Goal: Task Accomplishment & Management: Use online tool/utility

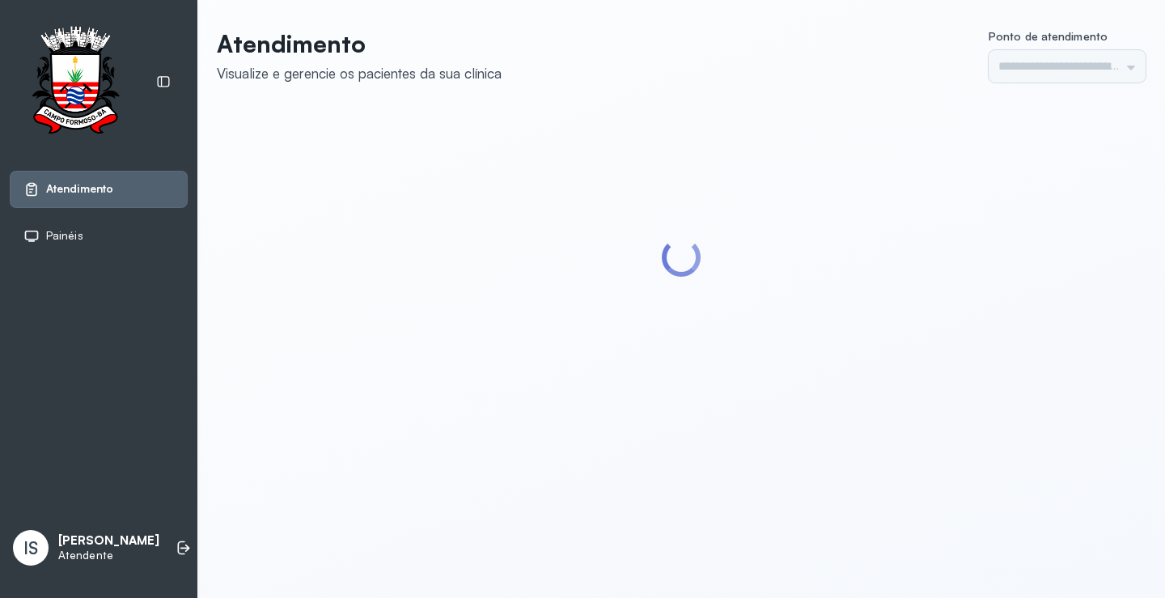
type input "******"
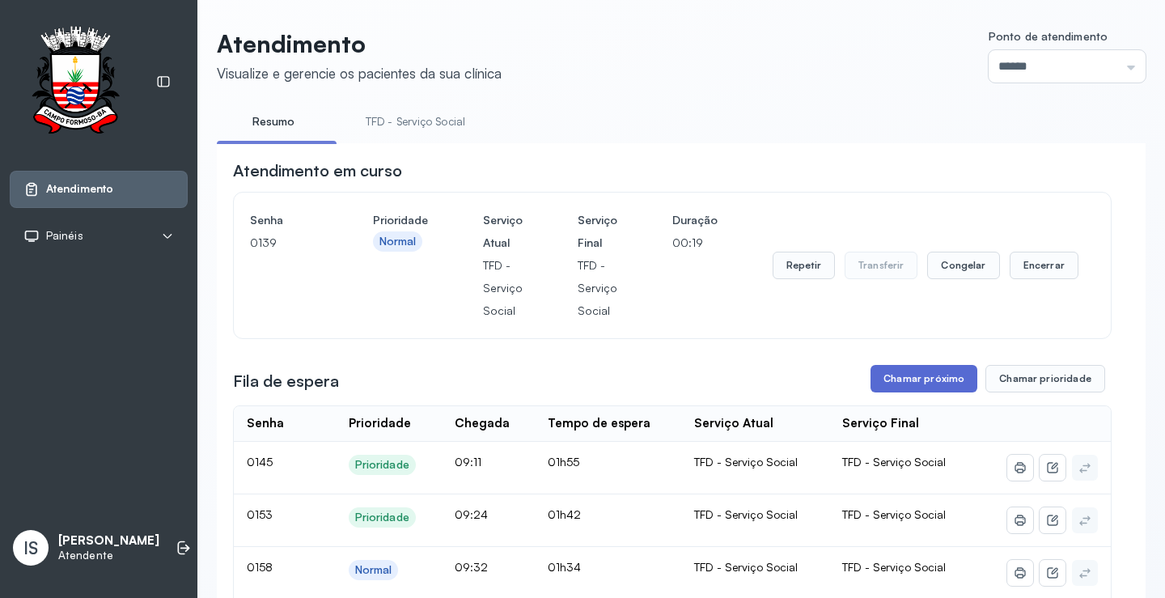
click at [888, 383] on button "Chamar próximo" at bounding box center [923, 379] width 107 height 28
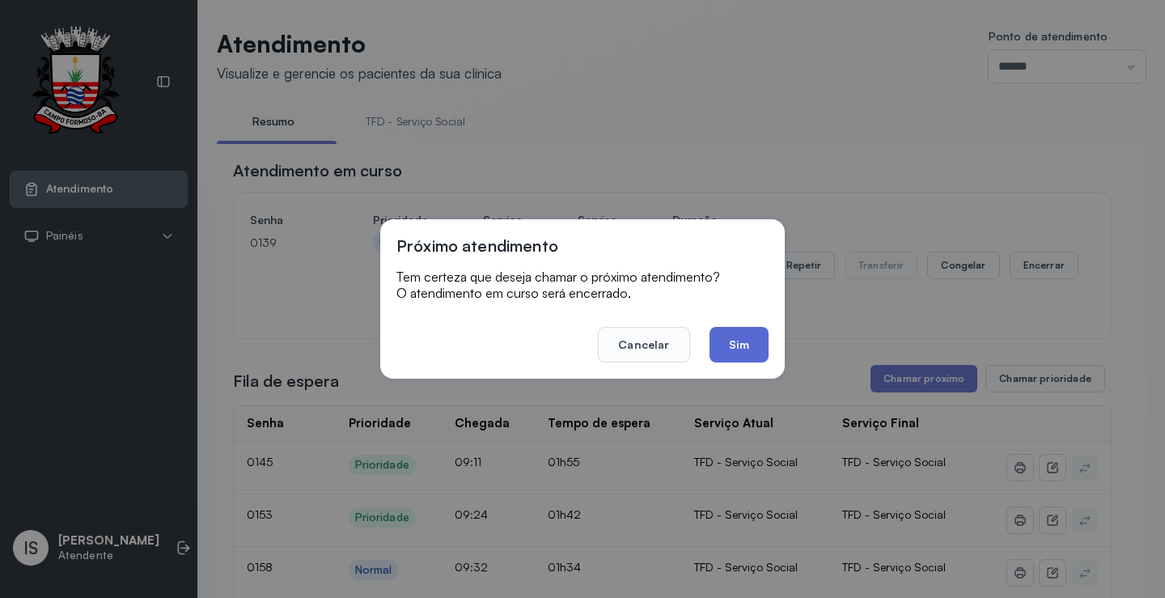
click at [752, 350] on button "Sim" at bounding box center [738, 345] width 59 height 36
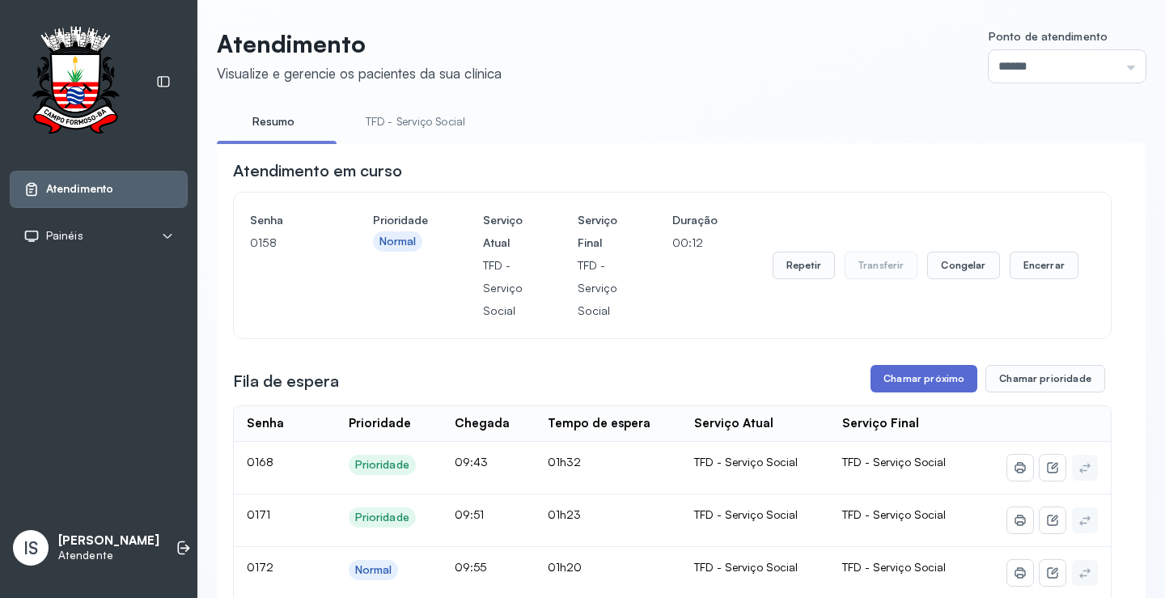
click at [924, 383] on button "Chamar próximo" at bounding box center [923, 379] width 107 height 28
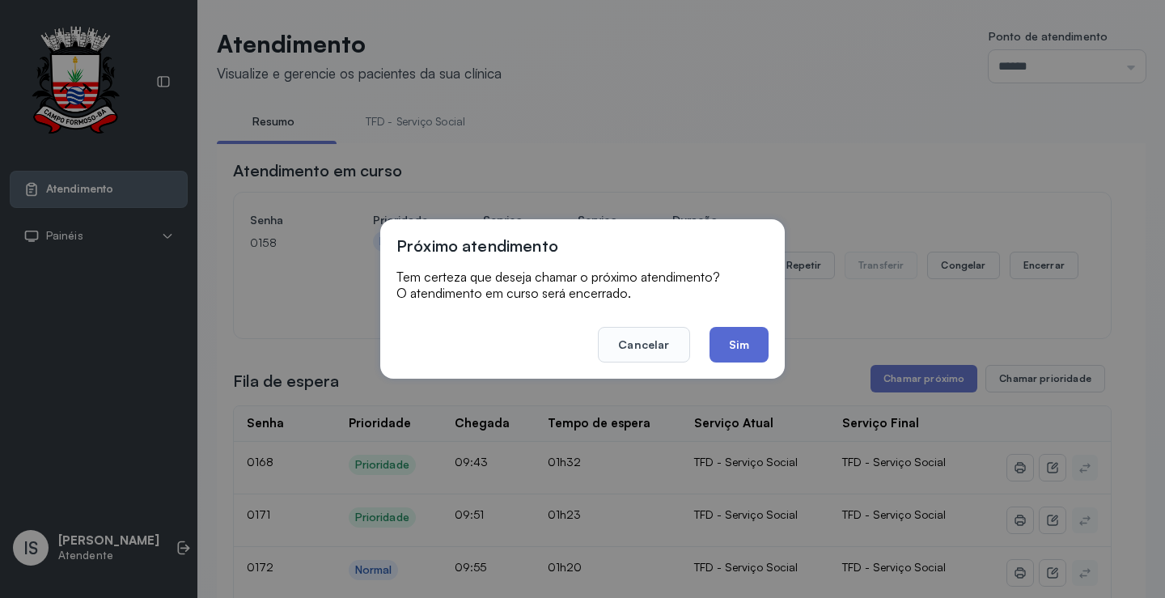
click at [736, 347] on button "Sim" at bounding box center [738, 345] width 59 height 36
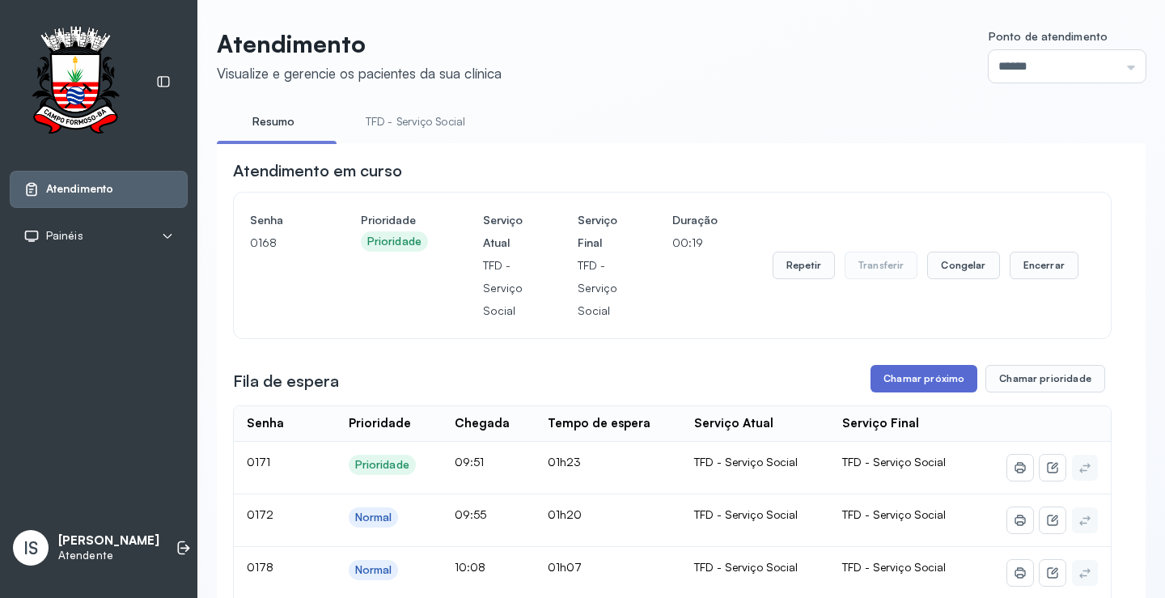
click at [907, 383] on button "Chamar próximo" at bounding box center [923, 379] width 107 height 28
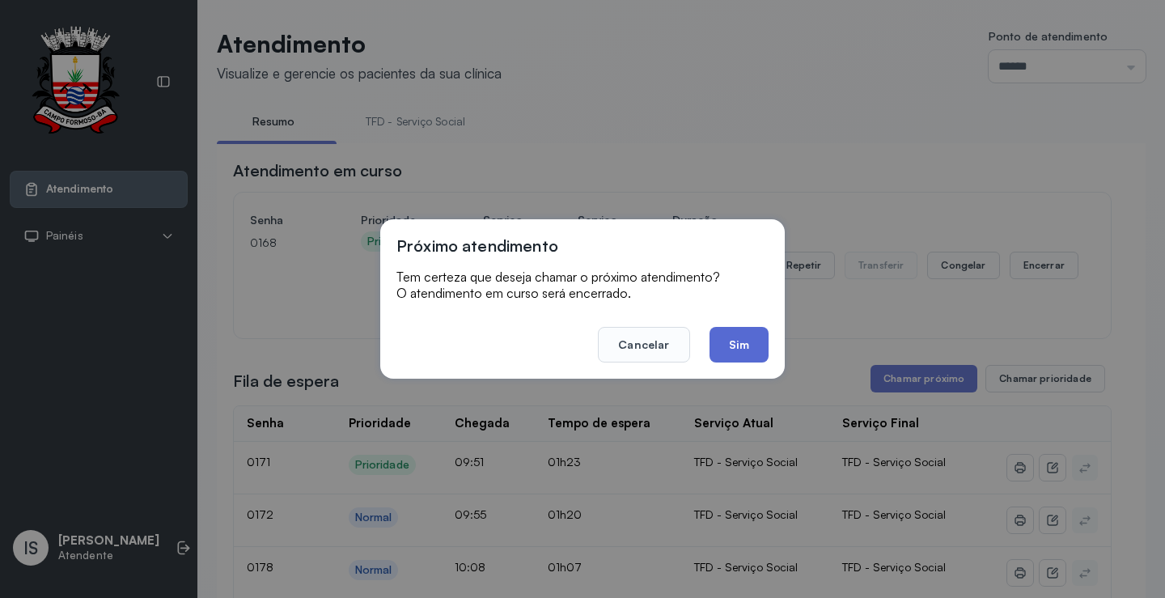
click at [746, 353] on button "Sim" at bounding box center [738, 345] width 59 height 36
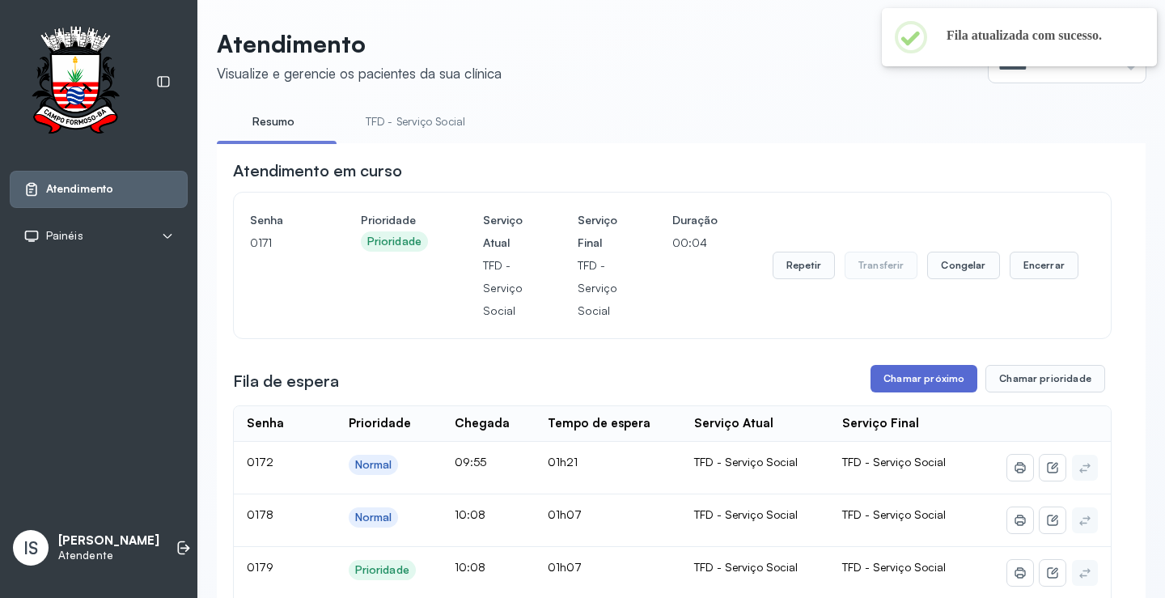
click at [887, 382] on button "Chamar próximo" at bounding box center [923, 379] width 107 height 28
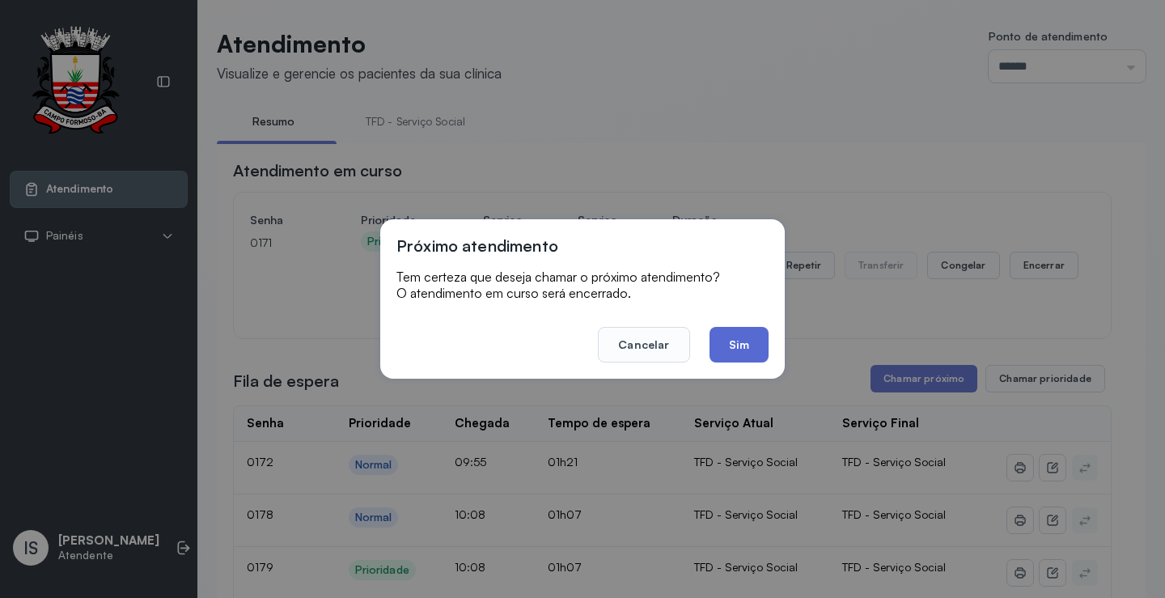
click at [730, 343] on button "Sim" at bounding box center [738, 345] width 59 height 36
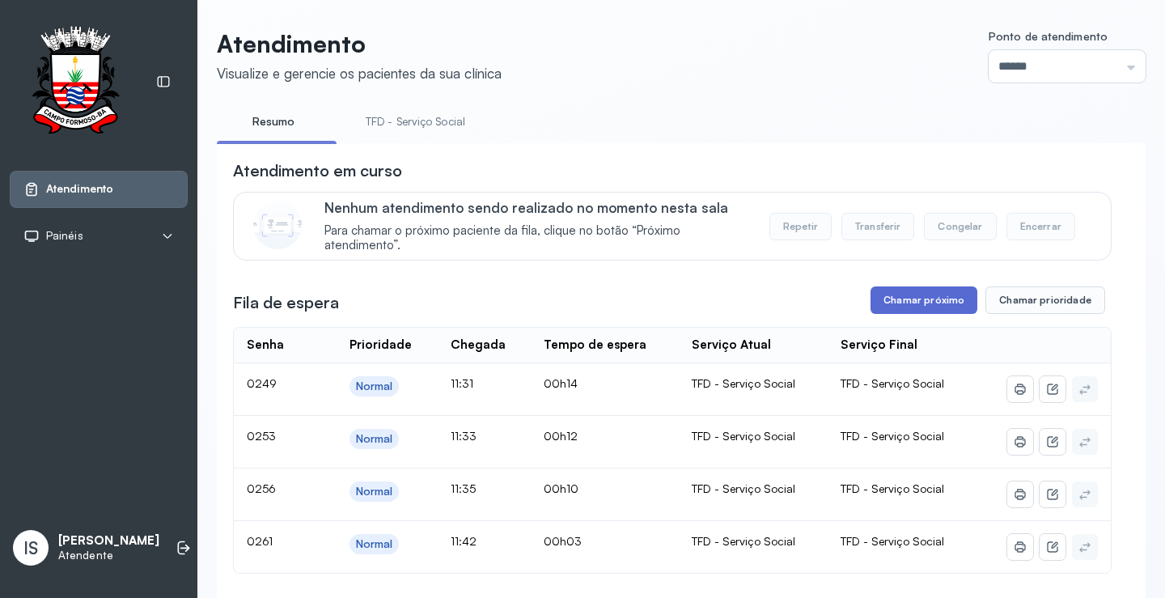
click at [937, 304] on button "Chamar próximo" at bounding box center [923, 300] width 107 height 28
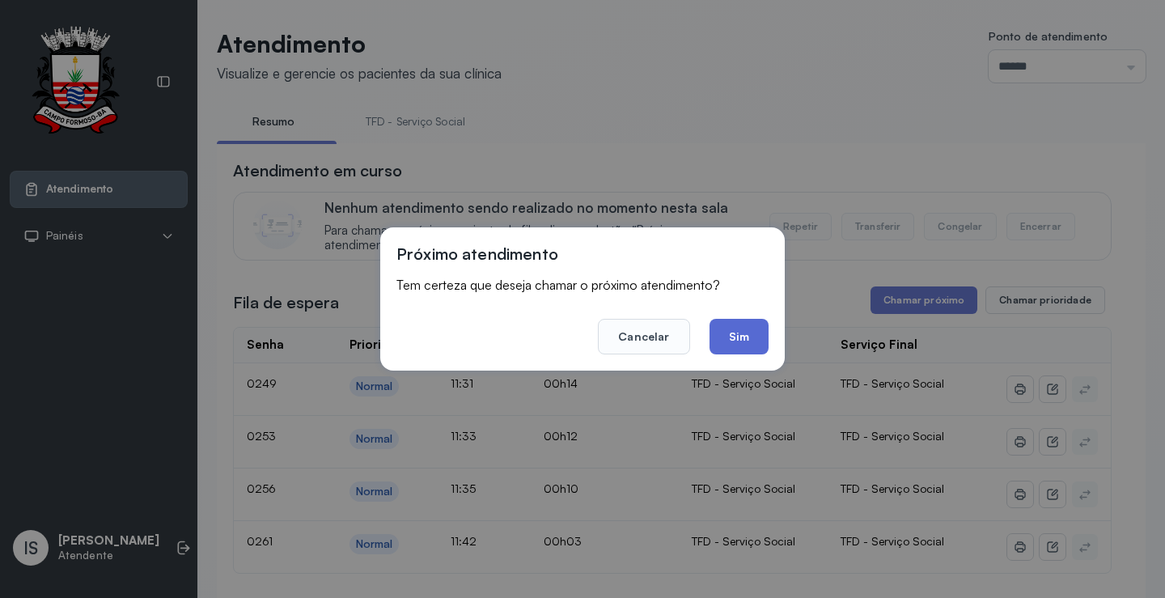
click at [732, 338] on button "Sim" at bounding box center [738, 337] width 59 height 36
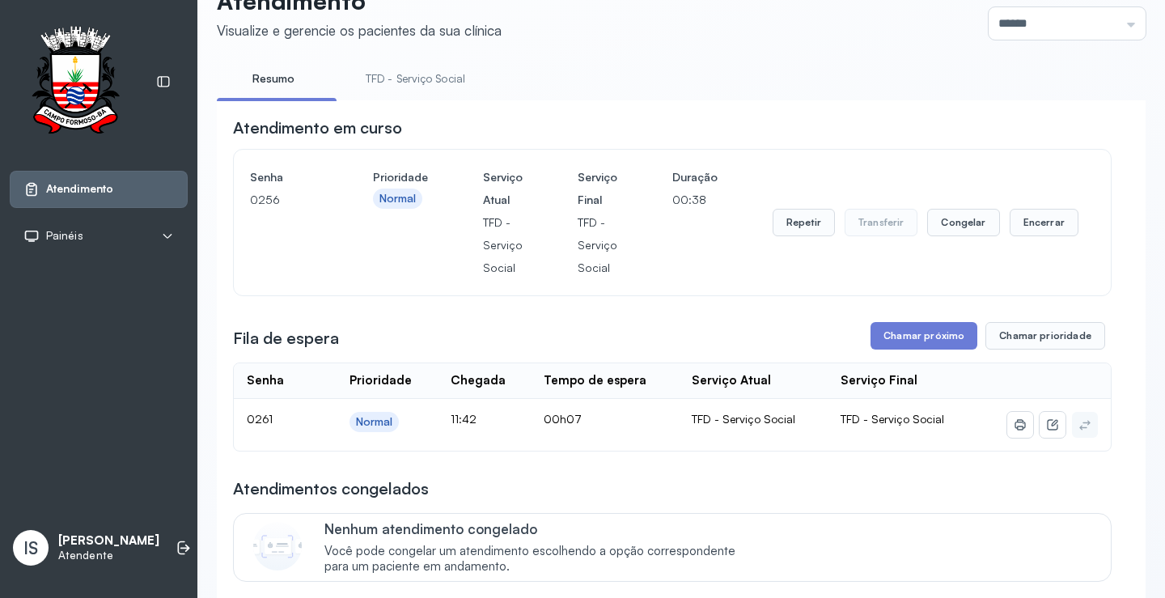
scroll to position [81, 0]
